Goal: Transaction & Acquisition: Purchase product/service

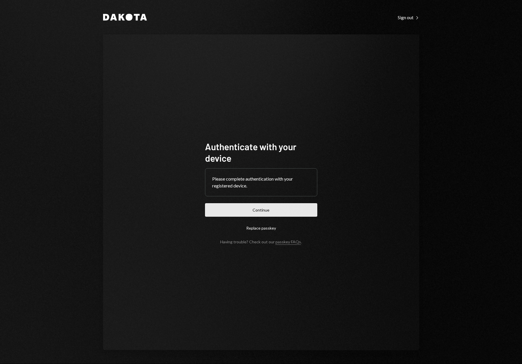
click at [251, 213] on button "Continue" at bounding box center [261, 209] width 112 height 13
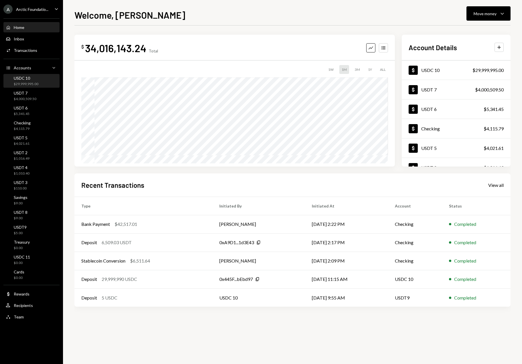
click at [26, 83] on div "$29,999,995.00" at bounding box center [26, 84] width 25 height 5
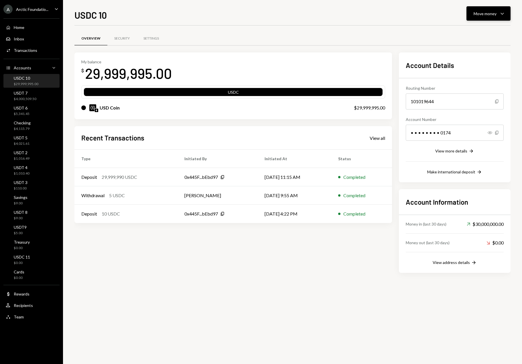
click at [505, 15] on icon "Caret Down" at bounding box center [502, 13] width 7 height 7
click at [473, 32] on div "Send" at bounding box center [484, 31] width 42 height 6
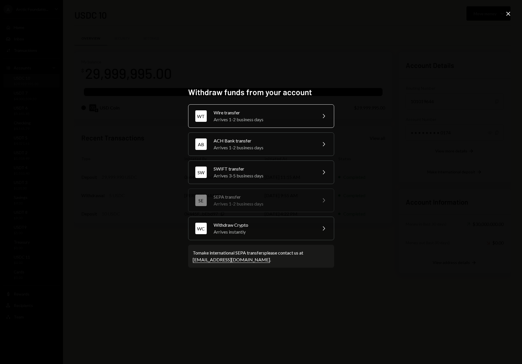
click at [242, 117] on div "Arrives 1-2 business days" at bounding box center [264, 119] width 100 height 7
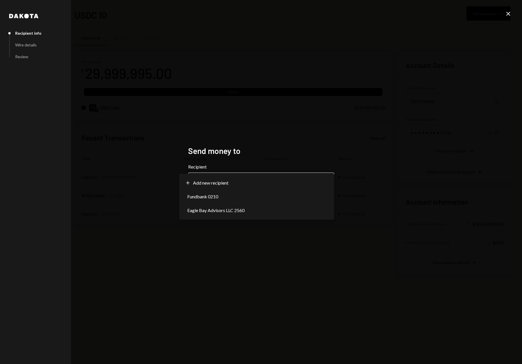
click at [242, 182] on body "A Arctic Foundatio... Caret Down Home Home Inbox Inbox Activities Transactions …" at bounding box center [261, 182] width 522 height 364
select select "**********"
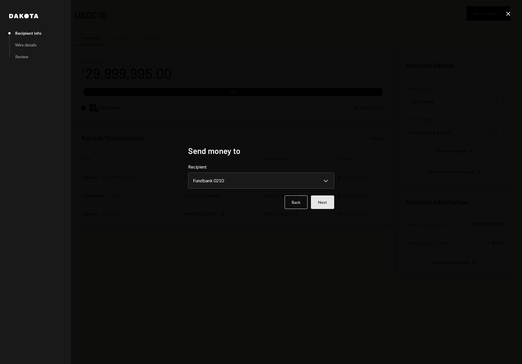
click at [320, 200] on button "Next" at bounding box center [322, 201] width 23 height 13
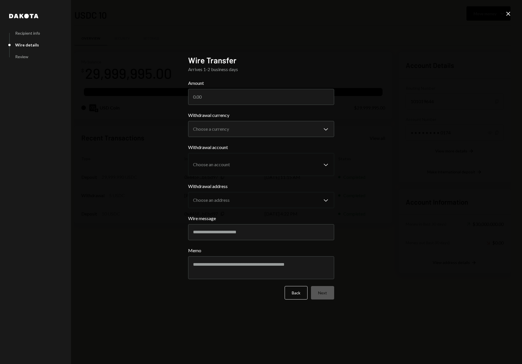
click at [510, 15] on icon at bounding box center [508, 14] width 4 height 4
